Goal: Information Seeking & Learning: Understand process/instructions

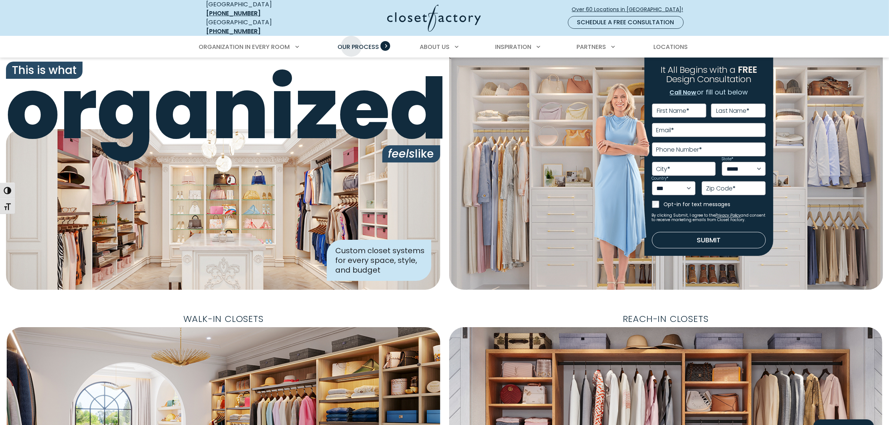
click at [352, 37] on link "Our Process" at bounding box center [358, 47] width 56 height 21
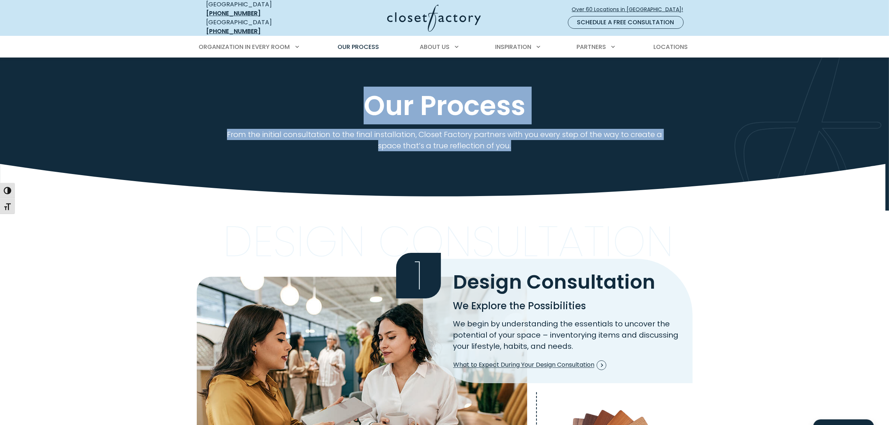
drag, startPoint x: 380, startPoint y: 91, endPoint x: 535, endPoint y: 148, distance: 165.1
click at [535, 148] on div "Our Process From the initial consultation to the final installation, Closet Fac…" at bounding box center [444, 118] width 889 height 121
copy div "Our Process From the initial consultation to the final installation, Closet Fac…"
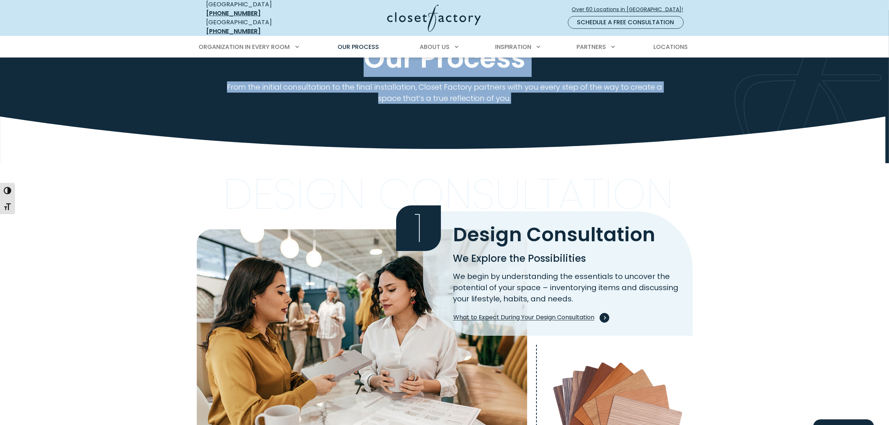
scroll to position [93, 0]
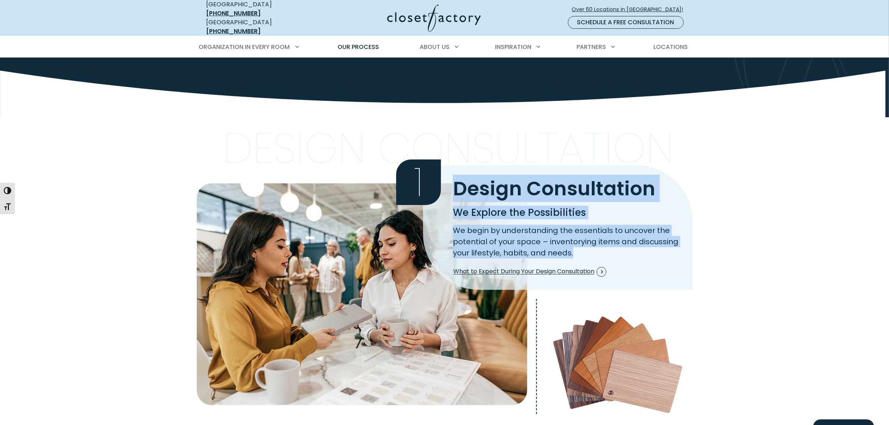
drag, startPoint x: 451, startPoint y: 186, endPoint x: 604, endPoint y: 245, distance: 164.1
click at [604, 245] on div "1 Design Consultation We Explore the Possibilities We begin by understanding th…" at bounding box center [558, 227] width 270 height 124
copy div "Design Consultation We Explore the Possibilities We begin by understanding the …"
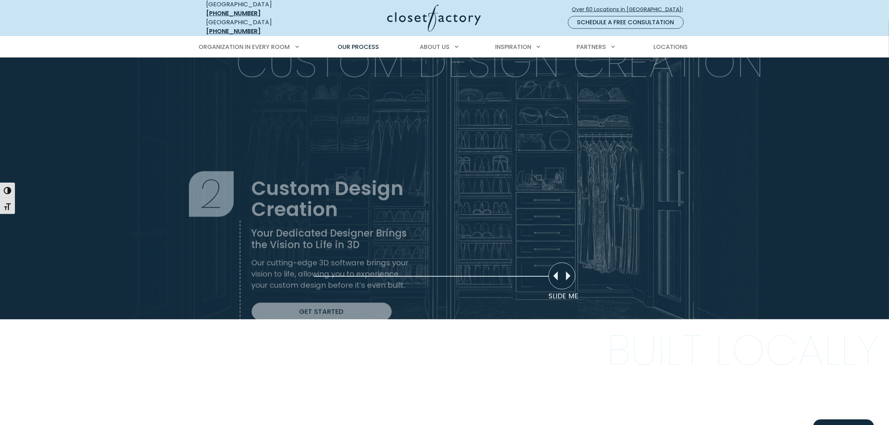
scroll to position [514, 0]
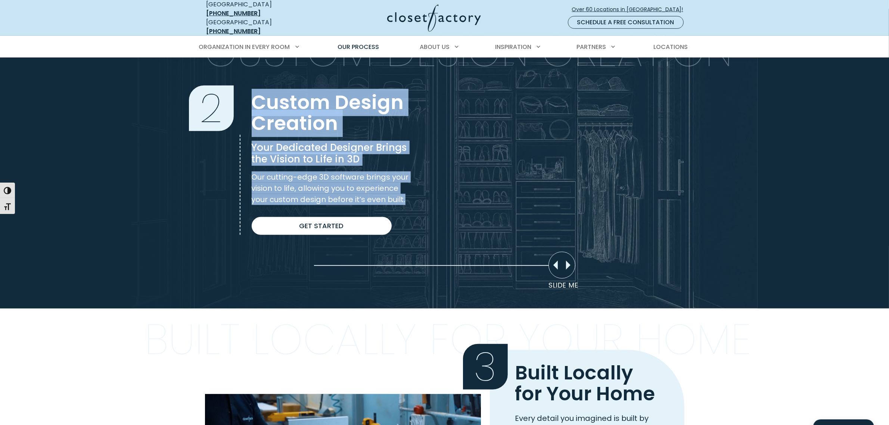
drag, startPoint x: 255, startPoint y: 89, endPoint x: 410, endPoint y: 199, distance: 189.7
click at [410, 199] on div "2 Custom Design Creation Your Dedicated Designer Brings the Vision to Life in 3…" at bounding box center [328, 163] width 165 height 143
copy div "Custom Design Creation Your Dedicated Designer Brings the Vision to Life in 3D …"
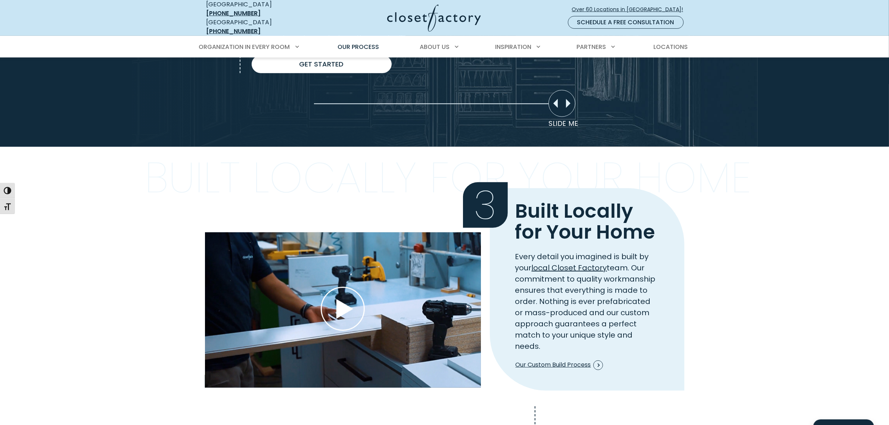
scroll to position [794, 0]
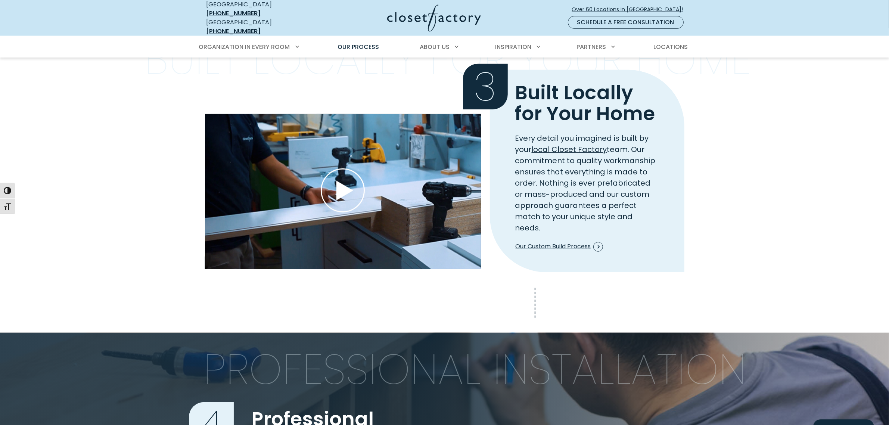
drag, startPoint x: 513, startPoint y: 142, endPoint x: 664, endPoint y: 227, distance: 172.9
click at [664, 227] on div "Every detail you imagined is built by your local Closet Factory team. Our commi…" at bounding box center [588, 186] width 204 height 107
copy p "Every detail you imagined is built by your local Closet Factory team. Our commi…"
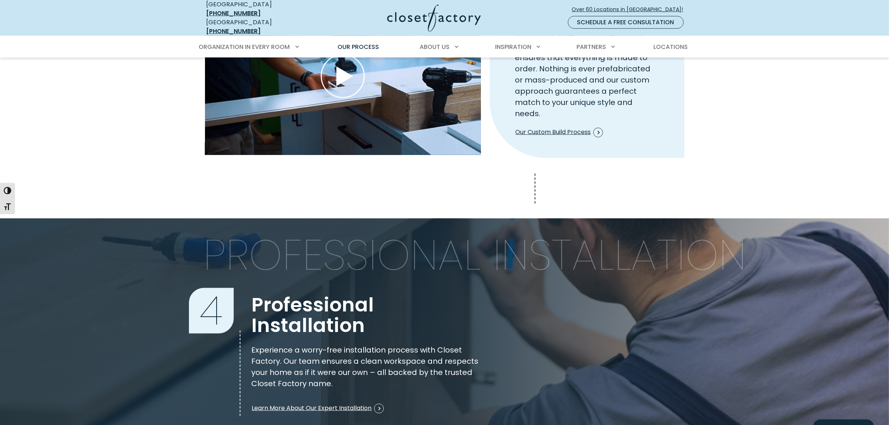
scroll to position [981, 0]
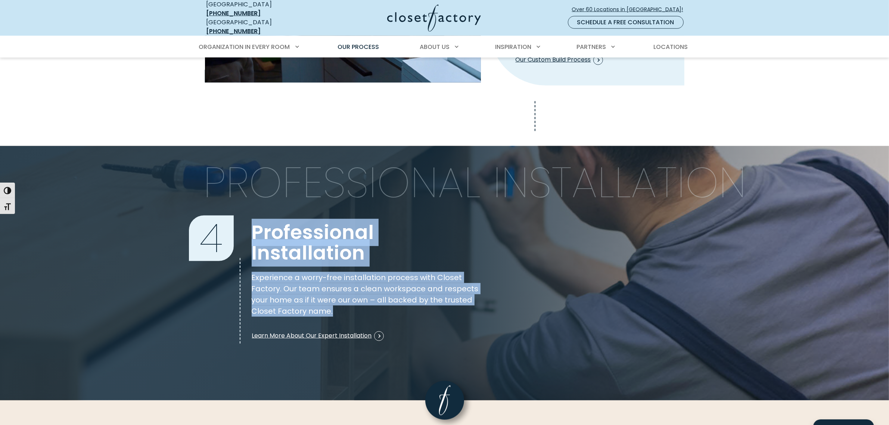
drag, startPoint x: 252, startPoint y: 212, endPoint x: 484, endPoint y: 299, distance: 248.1
click at [480, 299] on div "4 Professional Installation Experience a worry-free installation process with C…" at bounding box center [363, 283] width 235 height 122
copy div "Professional Installation Experience a worry-free installation process with Clo…"
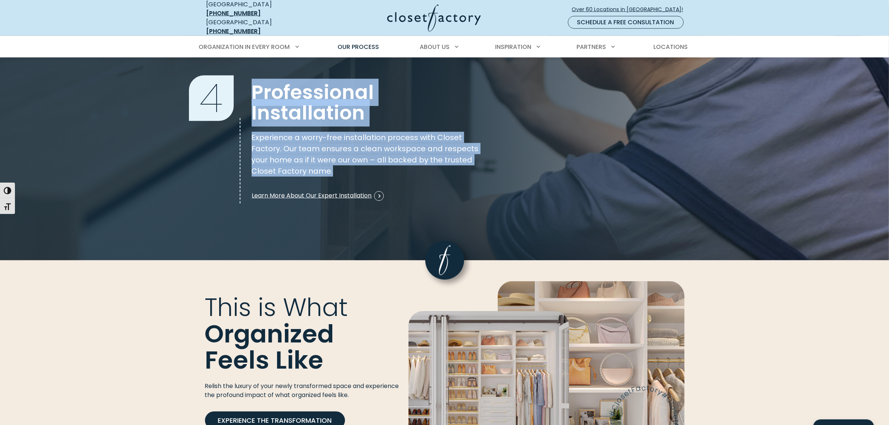
scroll to position [1167, 0]
